Goal: Task Accomplishment & Management: Complete application form

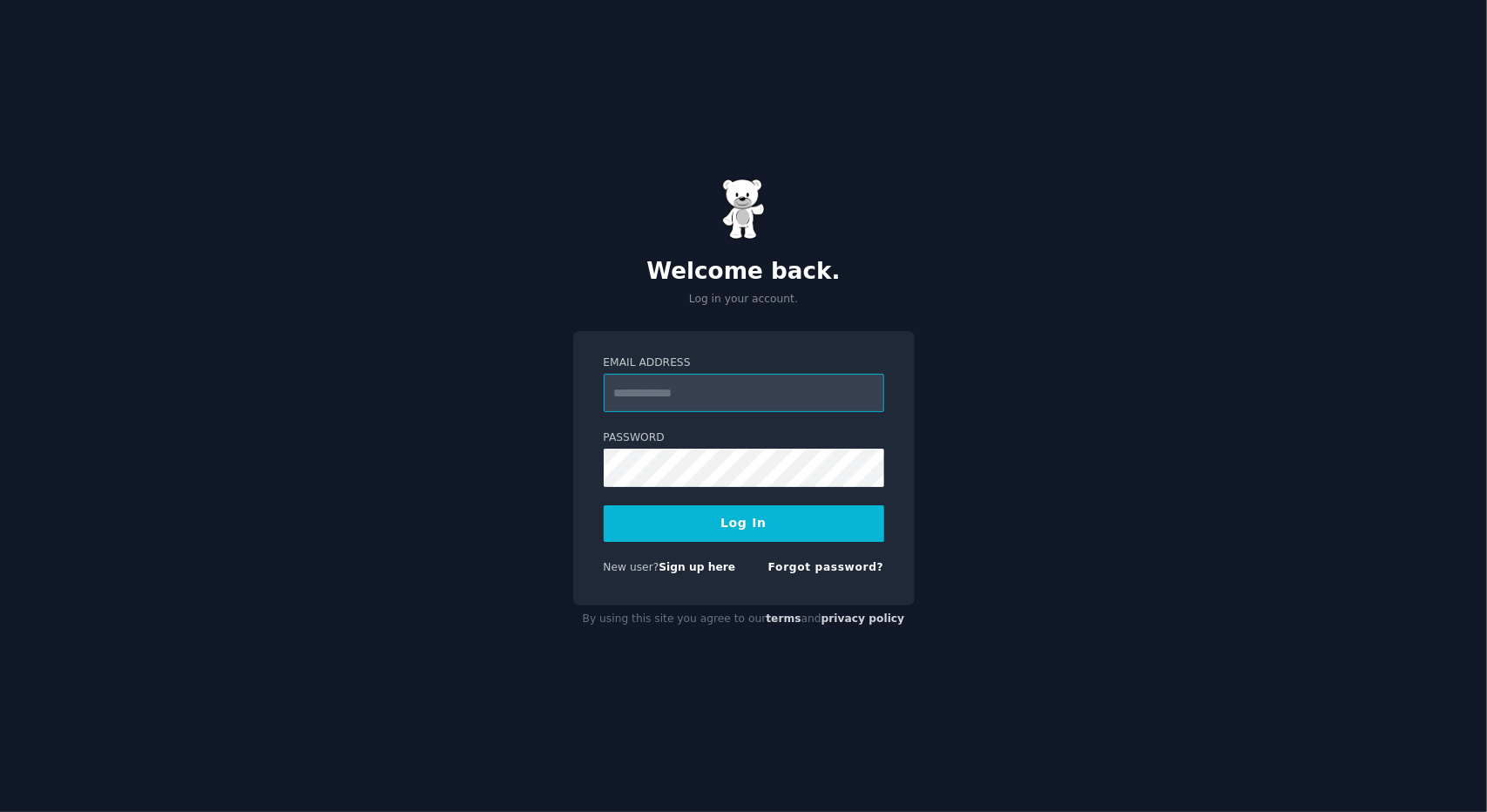
click at [828, 387] on input "Email Address" at bounding box center [744, 393] width 281 height 39
type input "**********"
click at [800, 538] on button "Log In" at bounding box center [744, 523] width 281 height 37
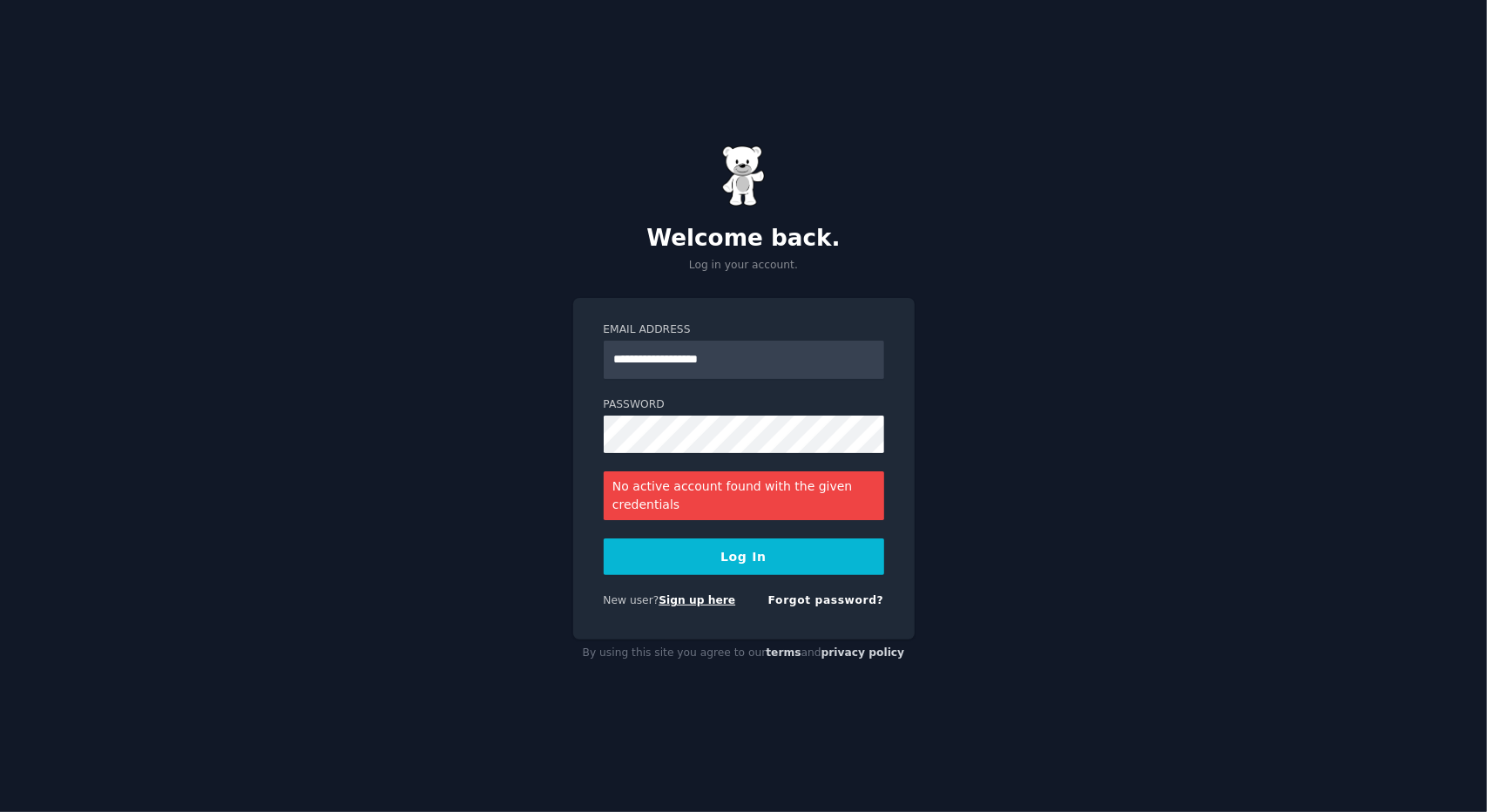
click at [692, 602] on link "Sign up here" at bounding box center [696, 600] width 76 height 12
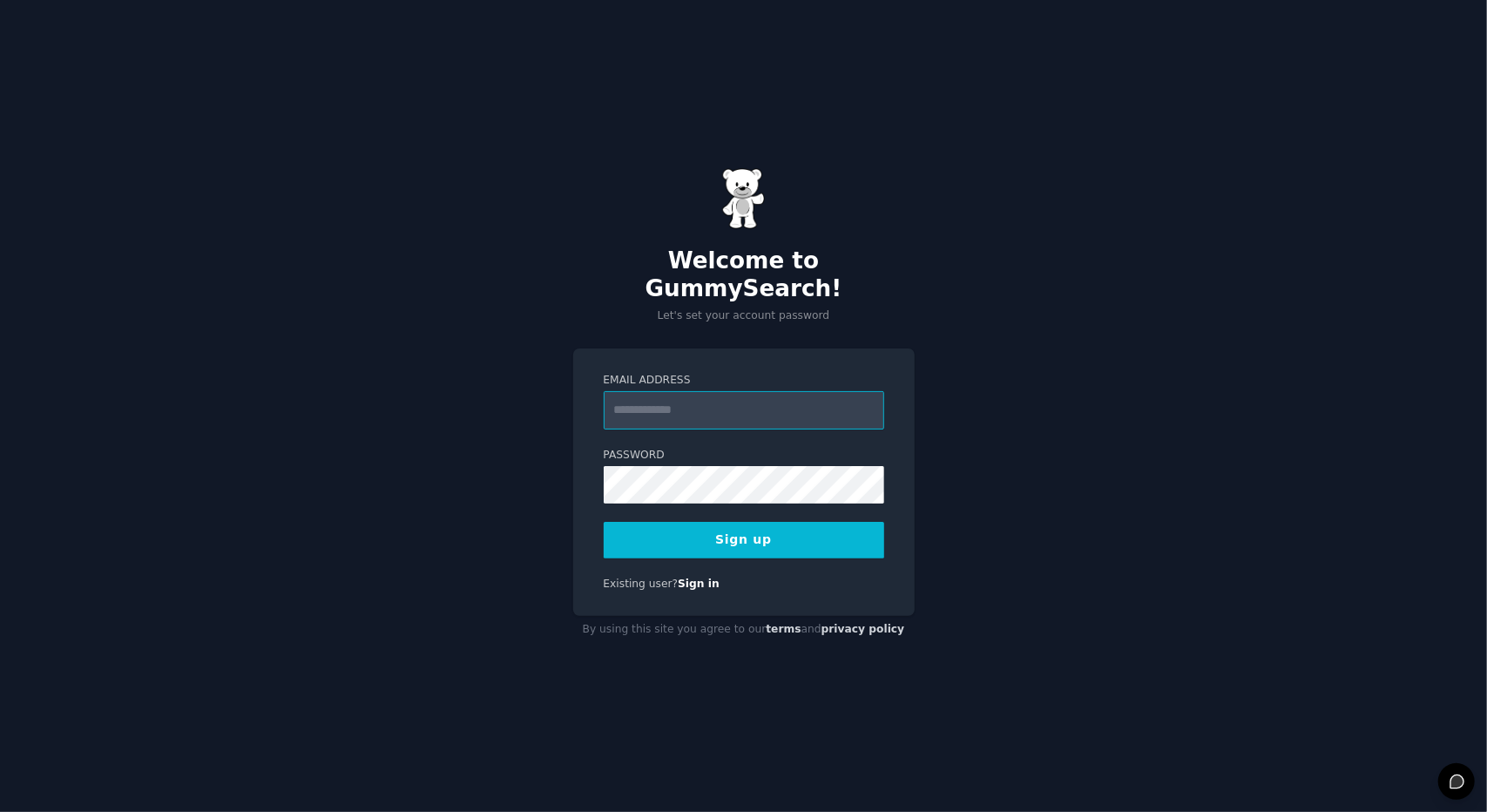
click at [679, 391] on input "Email Address" at bounding box center [744, 410] width 281 height 39
type input "**********"
click at [753, 526] on button "Sign up" at bounding box center [744, 540] width 281 height 37
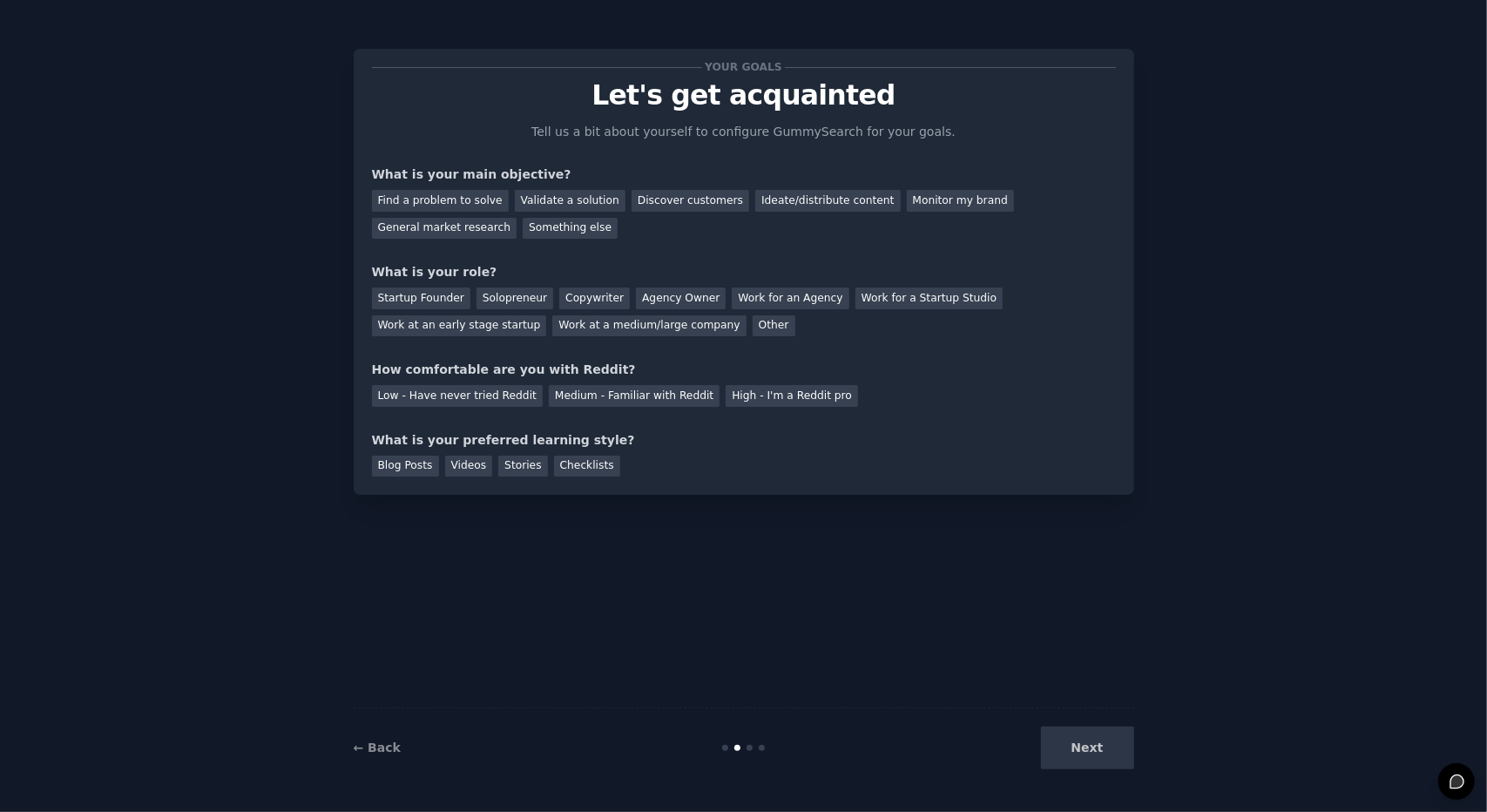
click at [1136, 754] on div "Your goals Let's get acquainted Tell us a bit about yourself to configure Gummy…" at bounding box center [744, 406] width 1438 height 763
click at [1105, 748] on div "Next" at bounding box center [1004, 747] width 260 height 42
click at [1083, 752] on div "Next" at bounding box center [1004, 747] width 260 height 42
click at [1082, 750] on div "Next" at bounding box center [1004, 747] width 260 height 42
click at [1083, 748] on div "Next" at bounding box center [1004, 747] width 260 height 42
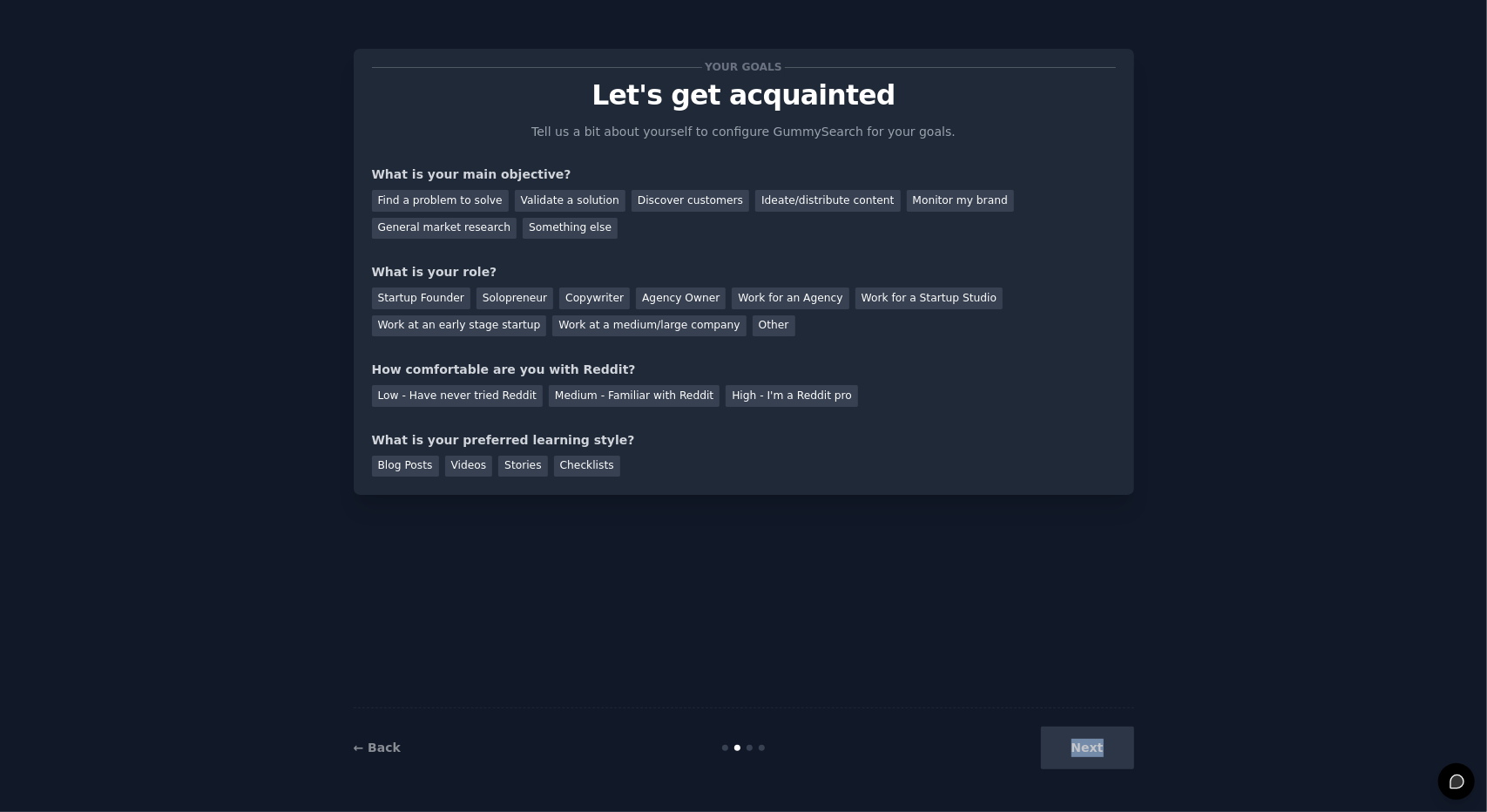
click at [1084, 746] on div "Next" at bounding box center [1004, 747] width 260 height 42
click at [1084, 745] on div "Next" at bounding box center [1004, 747] width 260 height 42
click at [1084, 743] on div "Next" at bounding box center [1004, 747] width 260 height 42
click at [1084, 741] on div "Next" at bounding box center [1004, 747] width 260 height 42
click at [1086, 736] on div "Next" at bounding box center [1004, 747] width 260 height 42
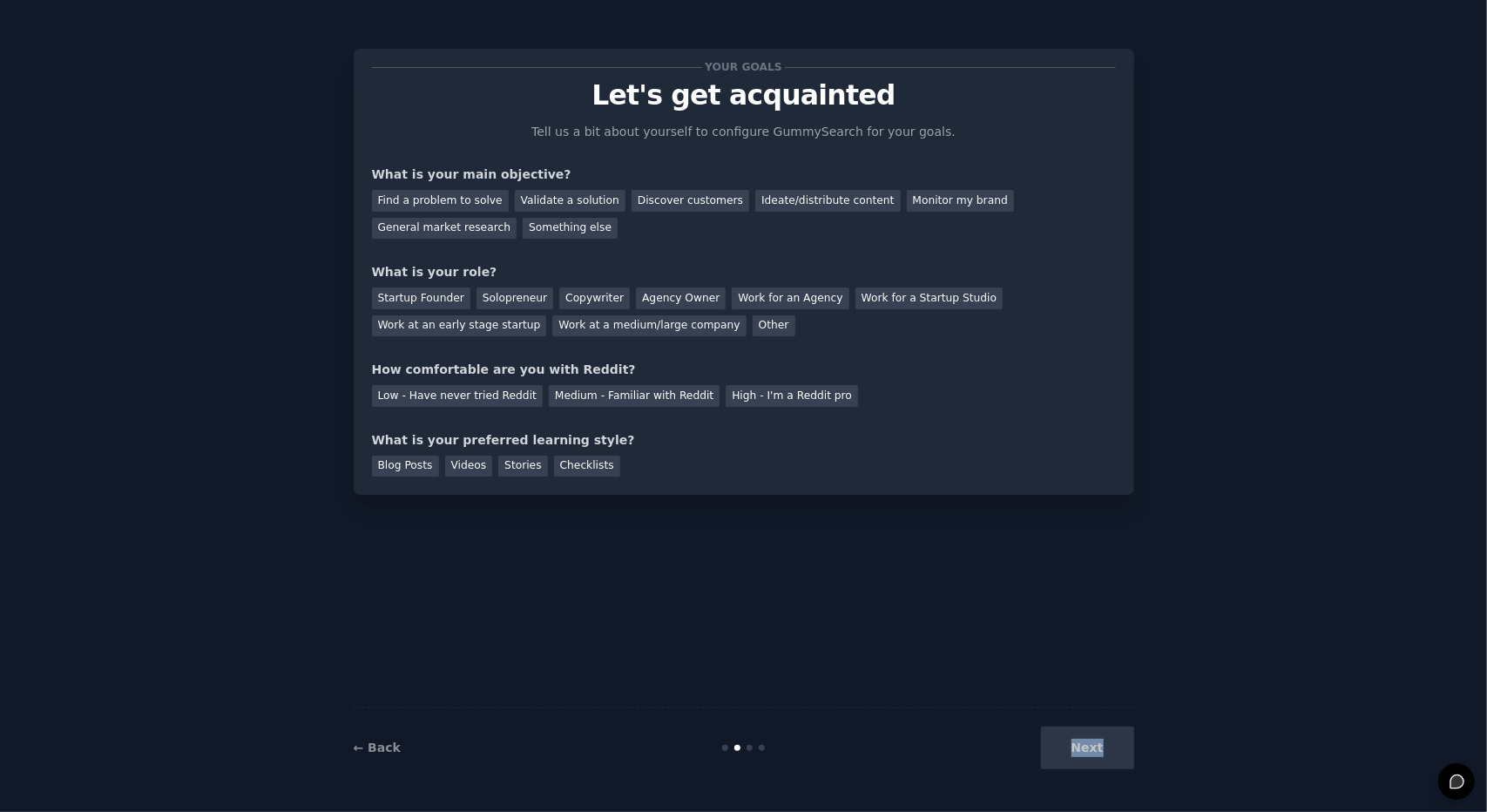
click at [1087, 737] on div "Next" at bounding box center [1004, 747] width 260 height 42
click at [455, 203] on div "Find a problem to solve" at bounding box center [440, 201] width 137 height 22
click at [548, 208] on div "Validate a solution" at bounding box center [569, 201] width 110 height 22
click at [632, 208] on div "Discover customers" at bounding box center [690, 201] width 118 height 22
click at [425, 295] on div "Startup Founder" at bounding box center [421, 298] width 98 height 22
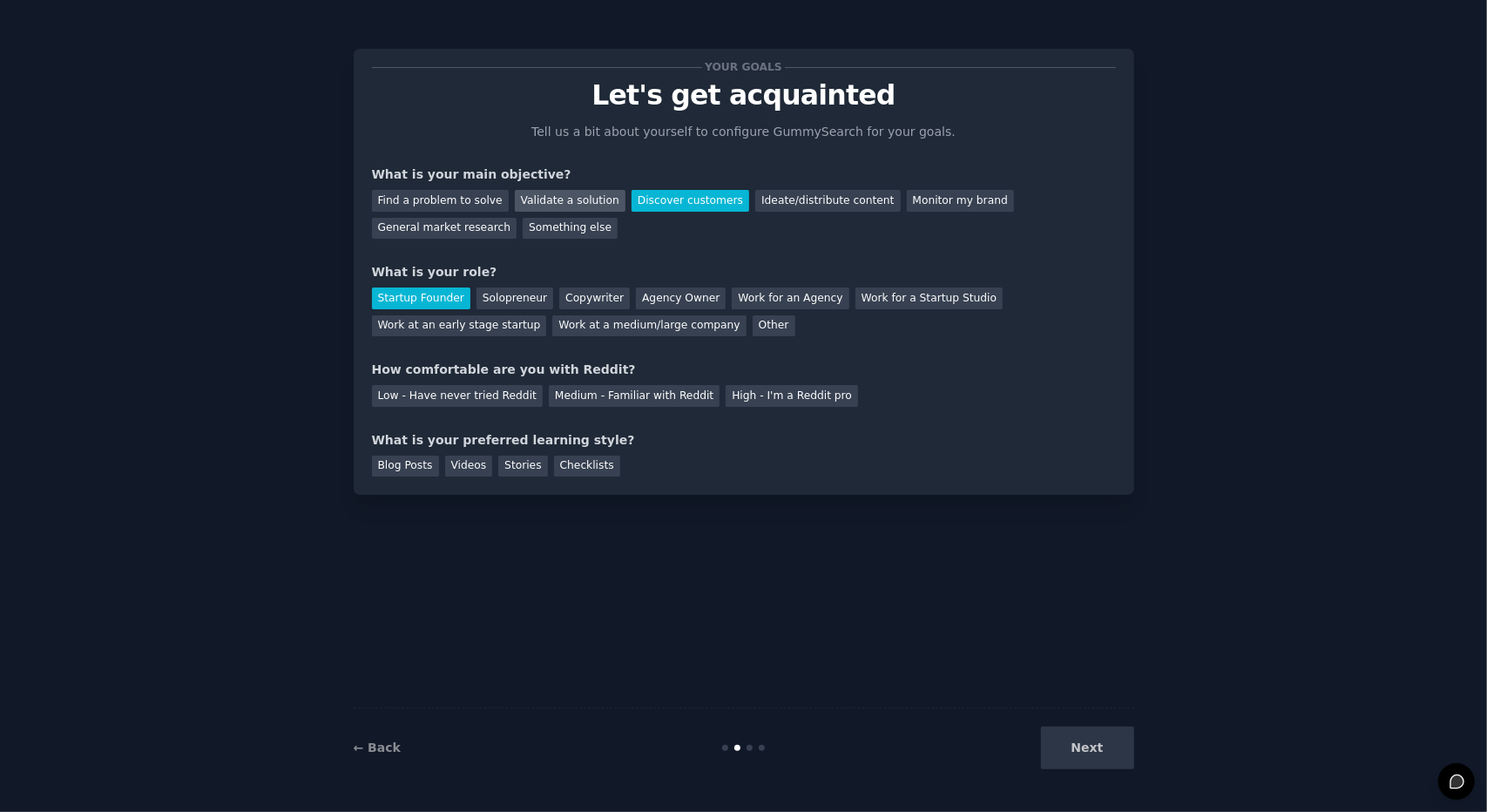
click at [564, 202] on div "Validate a solution" at bounding box center [569, 201] width 110 height 22
click at [467, 401] on div "Low - Have never tried Reddit" at bounding box center [457, 396] width 171 height 22
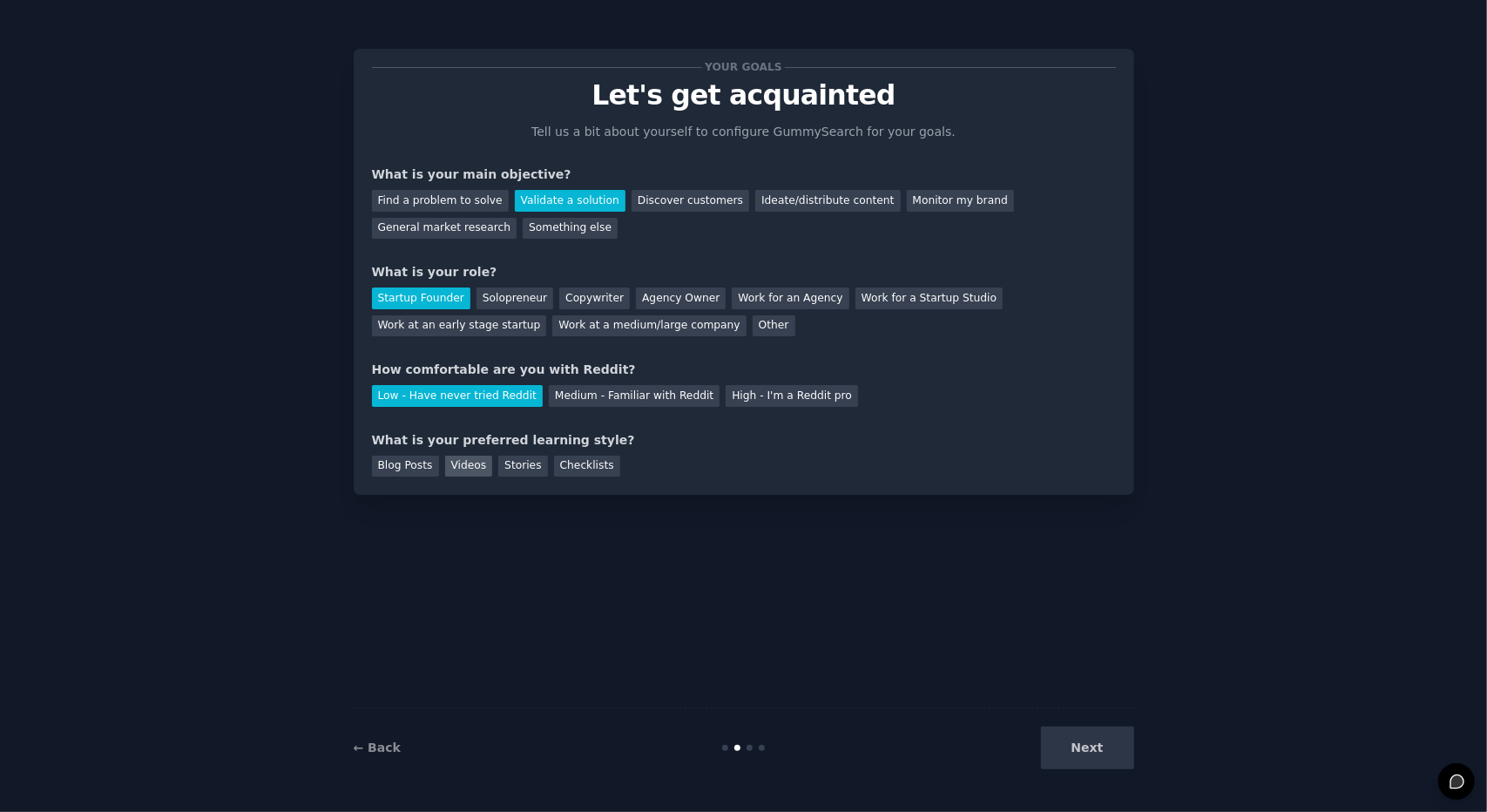
click at [467, 462] on div "Videos" at bounding box center [468, 466] width 48 height 22
click at [560, 463] on div "Checklists" at bounding box center [587, 466] width 66 height 22
click at [467, 463] on div "Videos" at bounding box center [468, 466] width 48 height 22
click at [1077, 744] on button "Next" at bounding box center [1087, 747] width 93 height 42
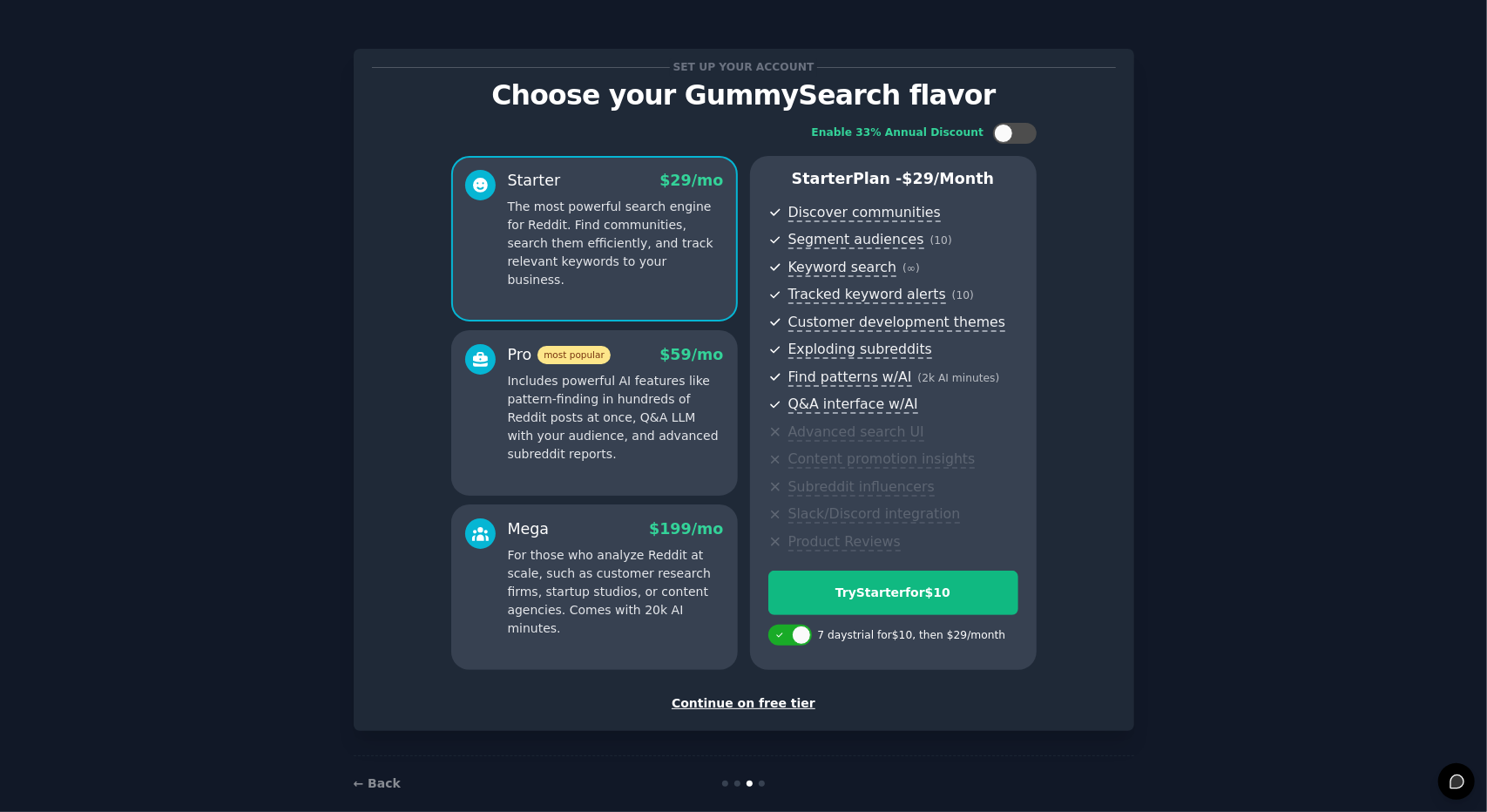
click at [742, 703] on div "Continue on free tier" at bounding box center [744, 703] width 744 height 18
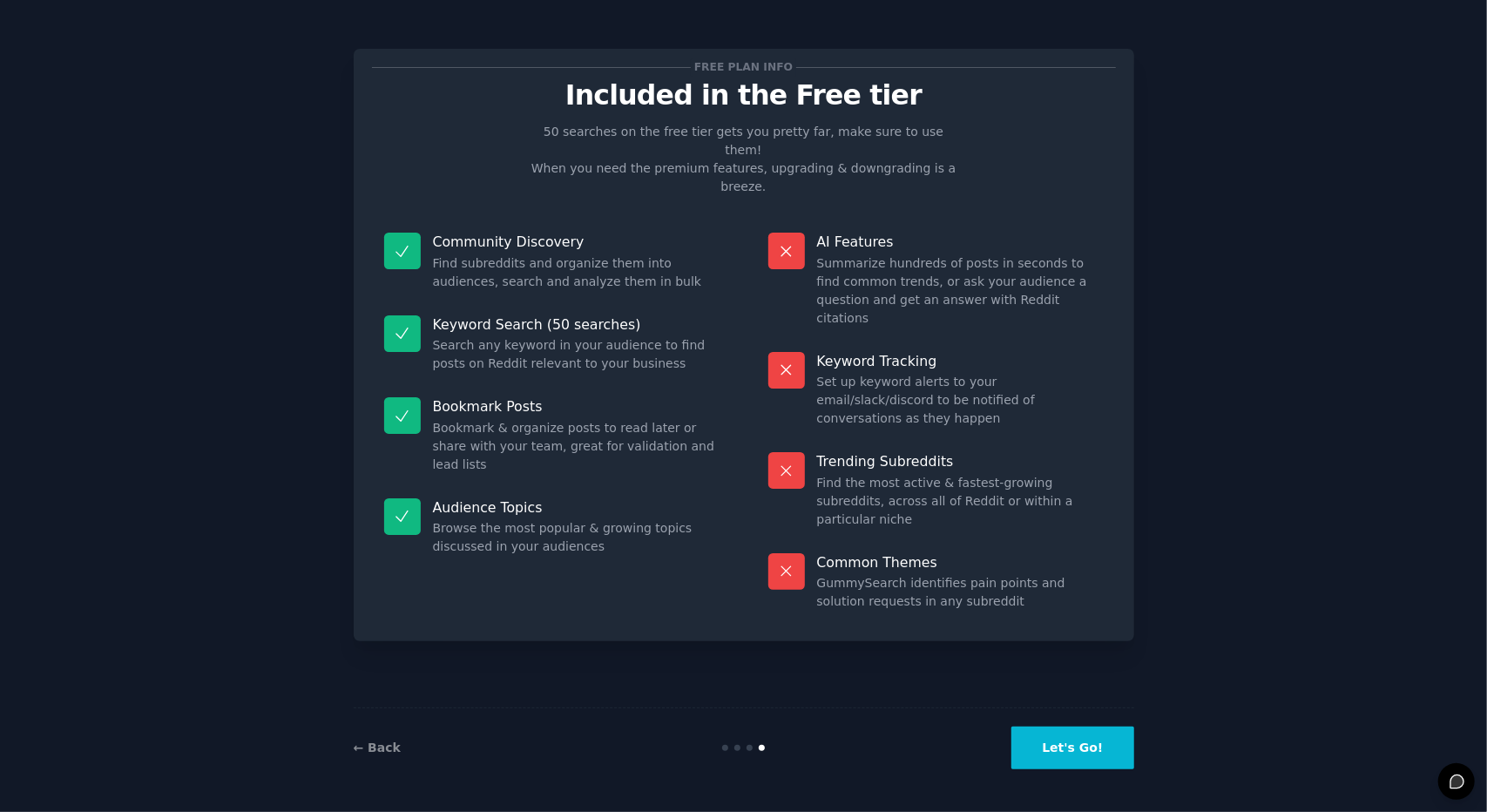
click at [1081, 744] on button "Let's Go!" at bounding box center [1071, 747] width 122 height 42
